Goal: Task Accomplishment & Management: Manage account settings

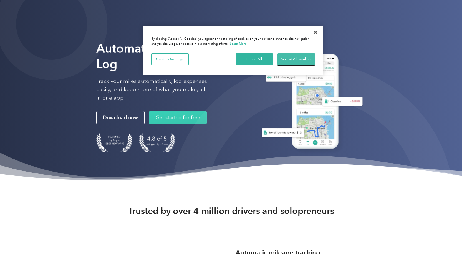
click at [295, 58] on button "Accept All Cookies" at bounding box center [296, 59] width 37 height 12
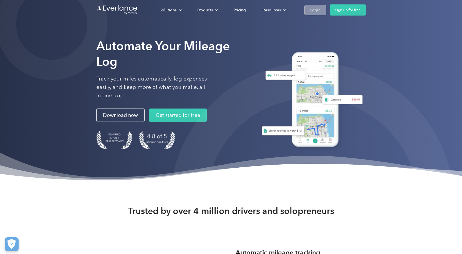
click at [314, 11] on div "Login" at bounding box center [315, 10] width 10 height 7
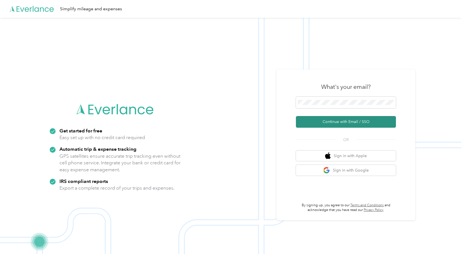
click at [340, 122] on button "Continue with Email / SSO" at bounding box center [346, 122] width 100 height 12
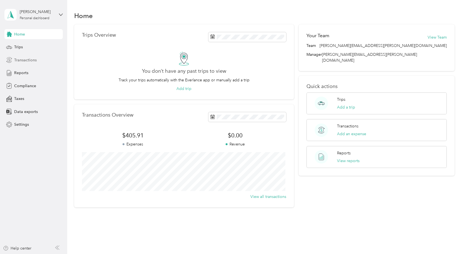
click at [24, 59] on span "Transactions" at bounding box center [25, 60] width 22 height 6
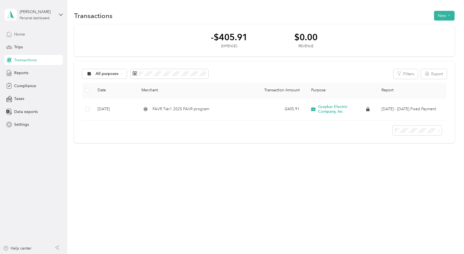
click at [17, 35] on span "Home" at bounding box center [19, 34] width 11 height 6
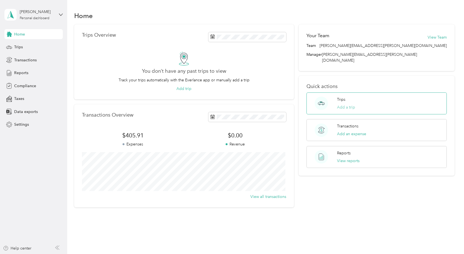
click at [350, 104] on button "Add a trip" at bounding box center [346, 107] width 18 height 6
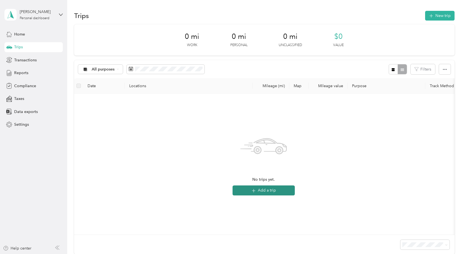
click at [244, 192] on button "Add a trip" at bounding box center [263, 190] width 62 height 10
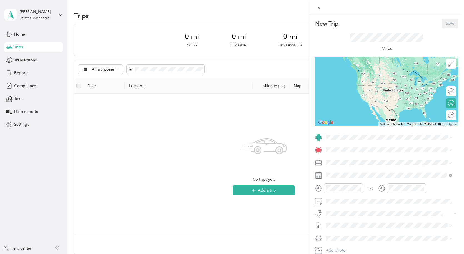
click at [20, 34] on div "New Trip Save This trip cannot be edited because it is either under review, app…" at bounding box center [232, 127] width 464 height 254
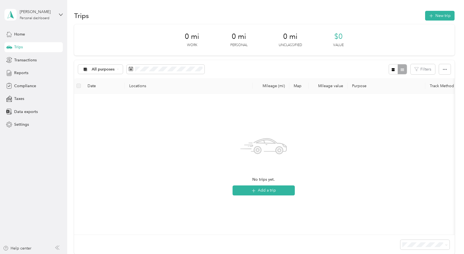
click at [20, 34] on span "Home" at bounding box center [19, 34] width 11 height 6
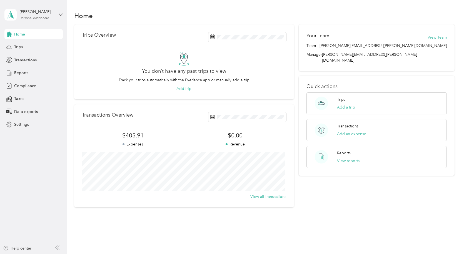
click at [19, 34] on span "Home" at bounding box center [19, 34] width 11 height 6
